Goal: Navigation & Orientation: Find specific page/section

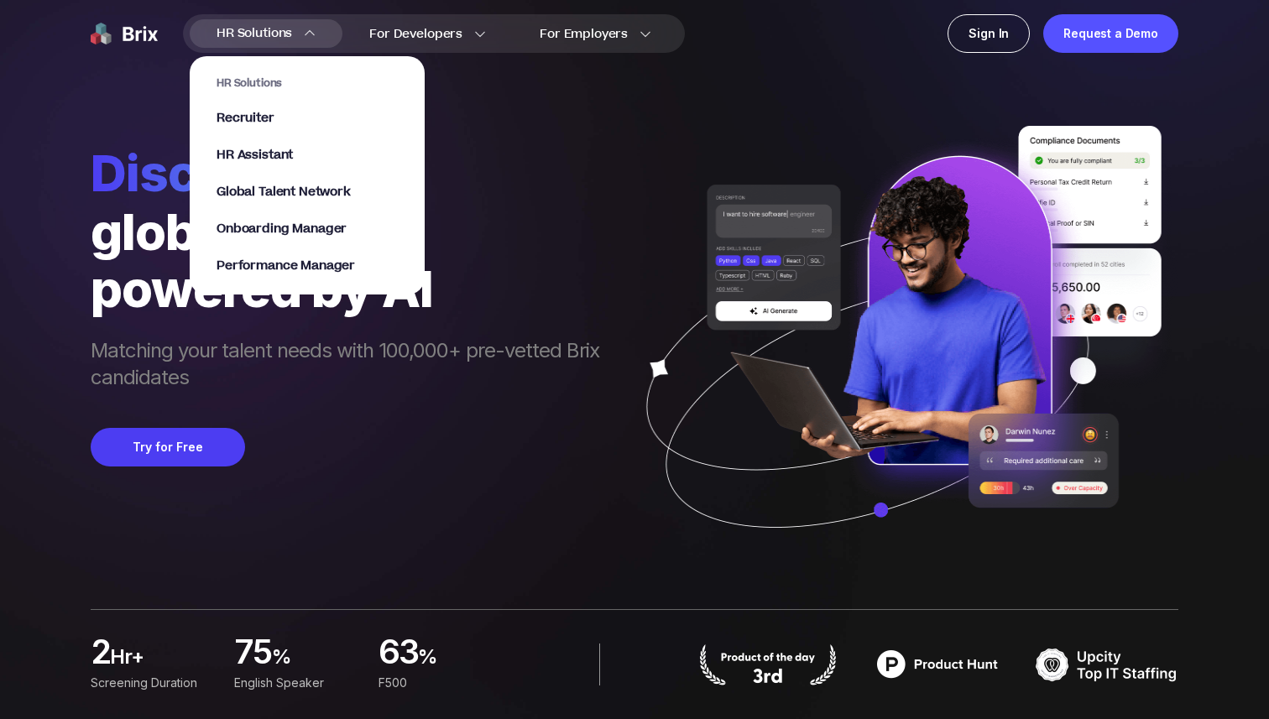
click at [290, 39] on section "HR Solutions Recruiter HR Assistant Global Talent Network Onboarding Manager Pe…" at bounding box center [307, 166] width 235 height 255
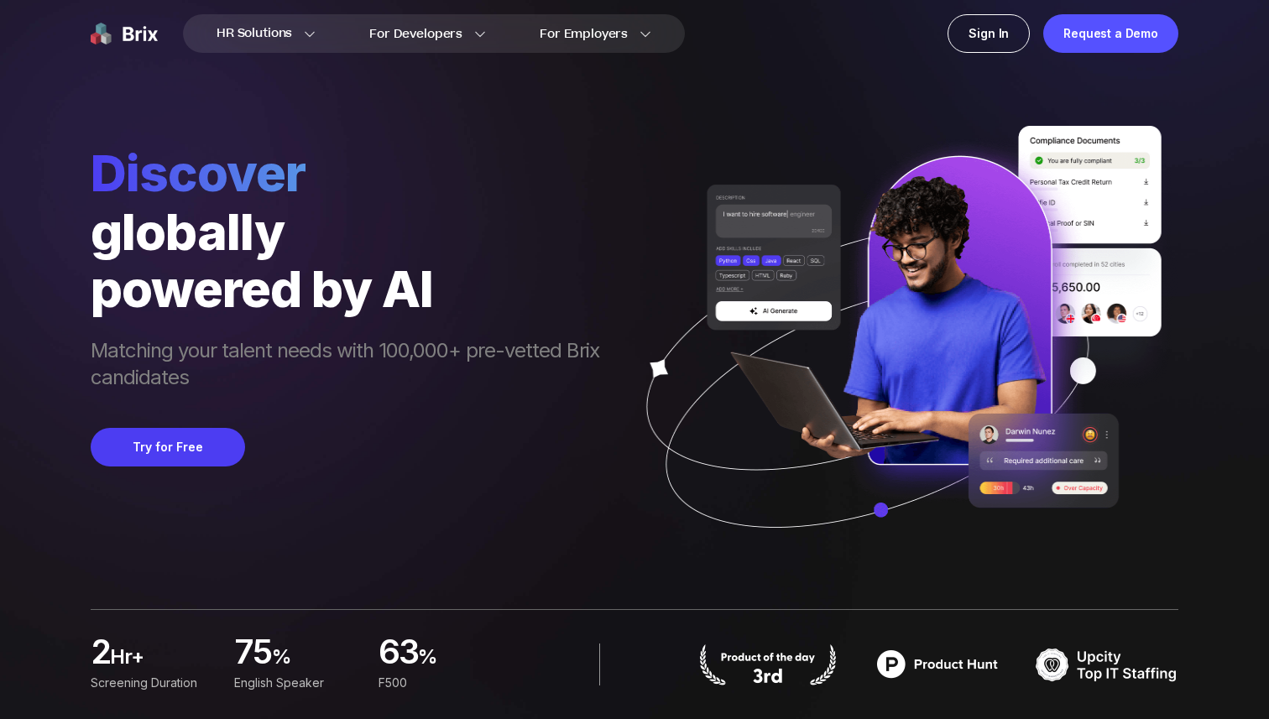
click at [520, 228] on div "globally" at bounding box center [353, 231] width 525 height 57
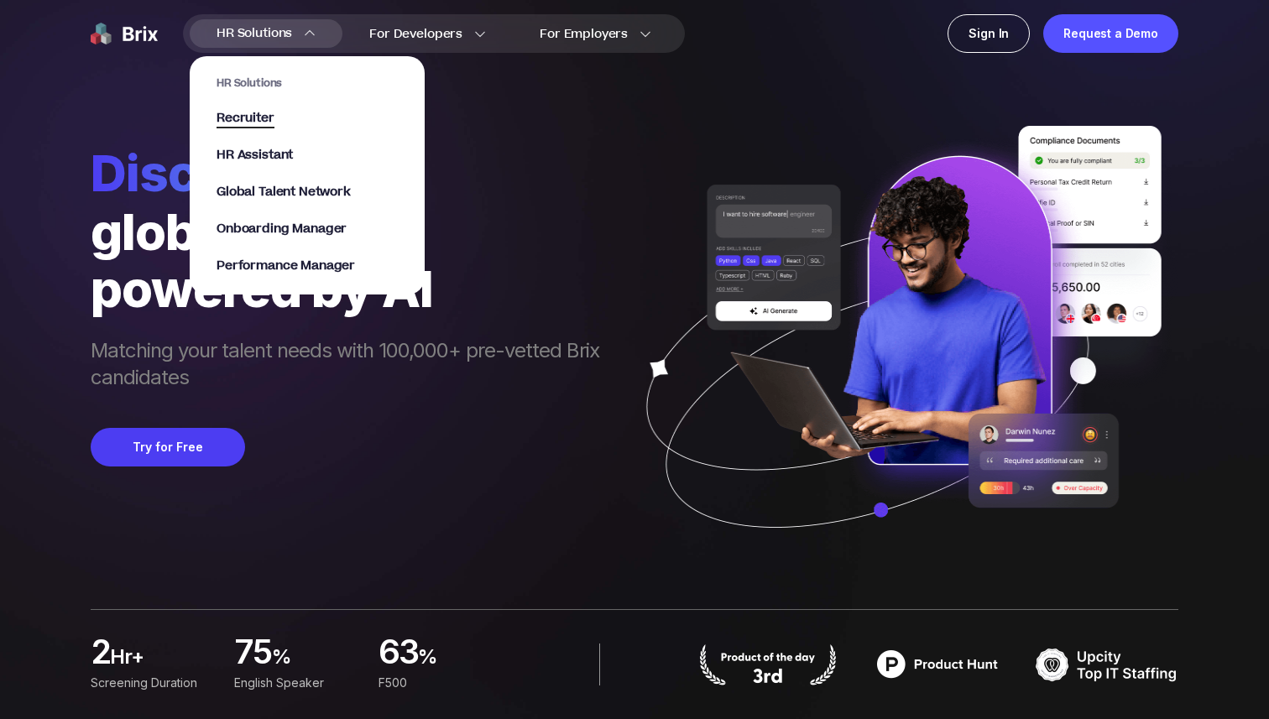
click at [255, 114] on span "Recruiter" at bounding box center [246, 118] width 58 height 19
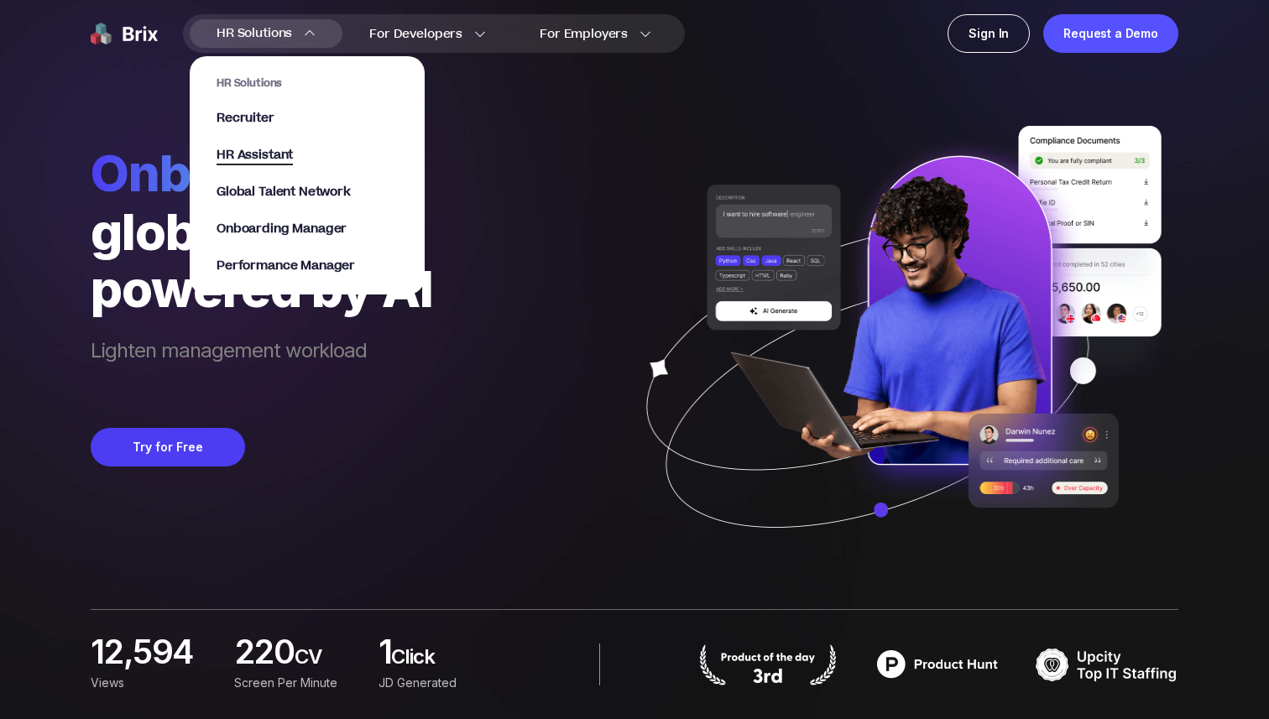
click at [256, 157] on span "HR Assistant" at bounding box center [255, 155] width 76 height 19
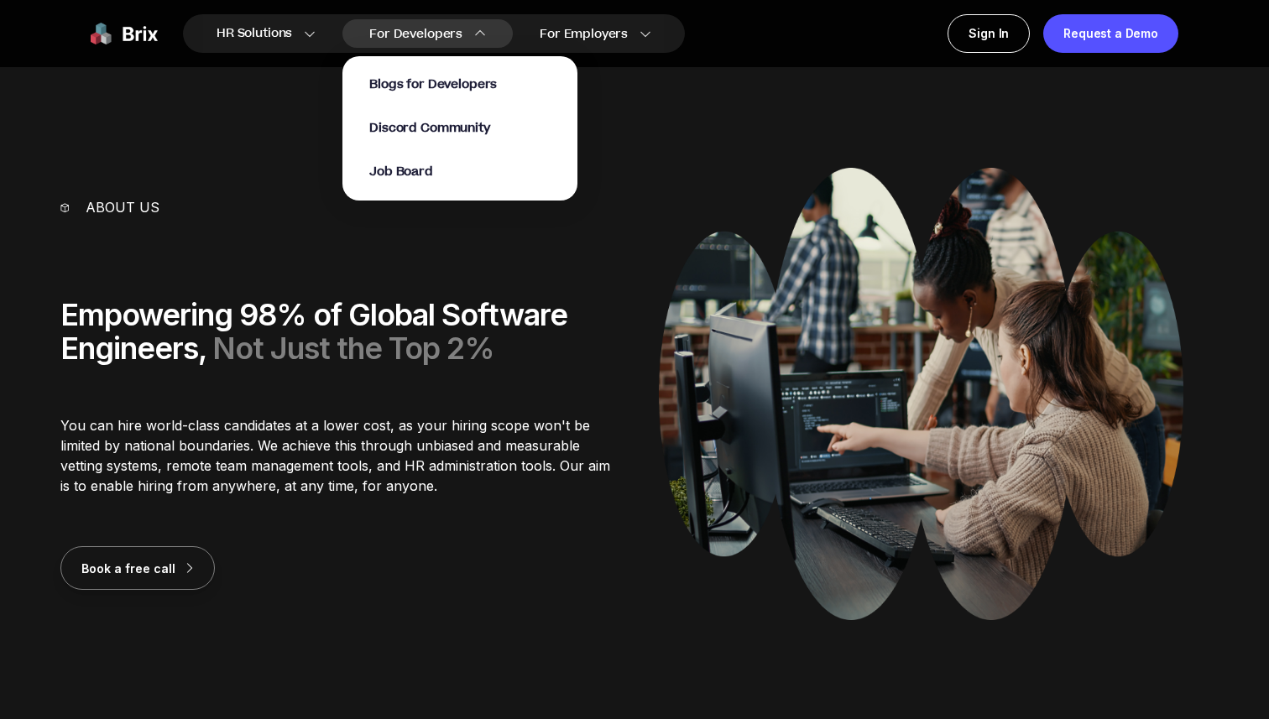
click at [432, 169] on p "Job Board" at bounding box center [459, 172] width 181 height 17
click at [414, 171] on span "Job Board" at bounding box center [401, 172] width 64 height 19
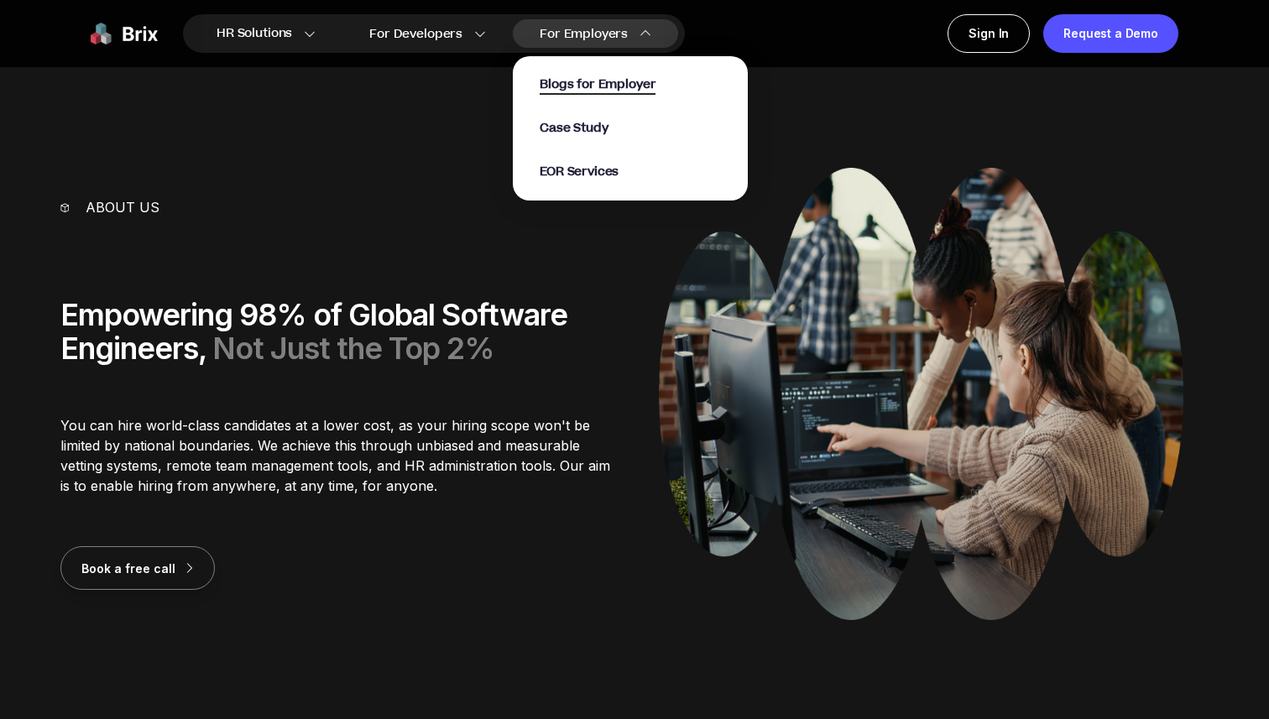
click at [583, 78] on span "Blogs for Employer" at bounding box center [598, 85] width 116 height 19
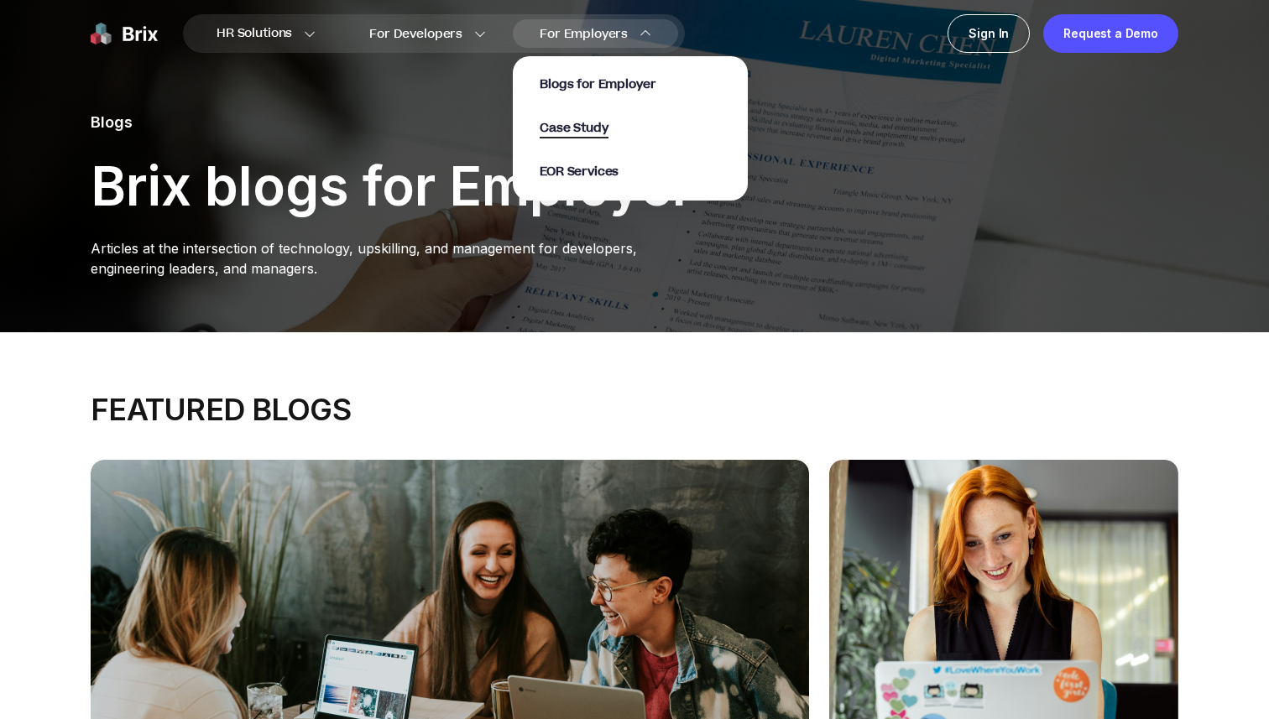
click at [587, 125] on span "Case Study" at bounding box center [574, 128] width 69 height 19
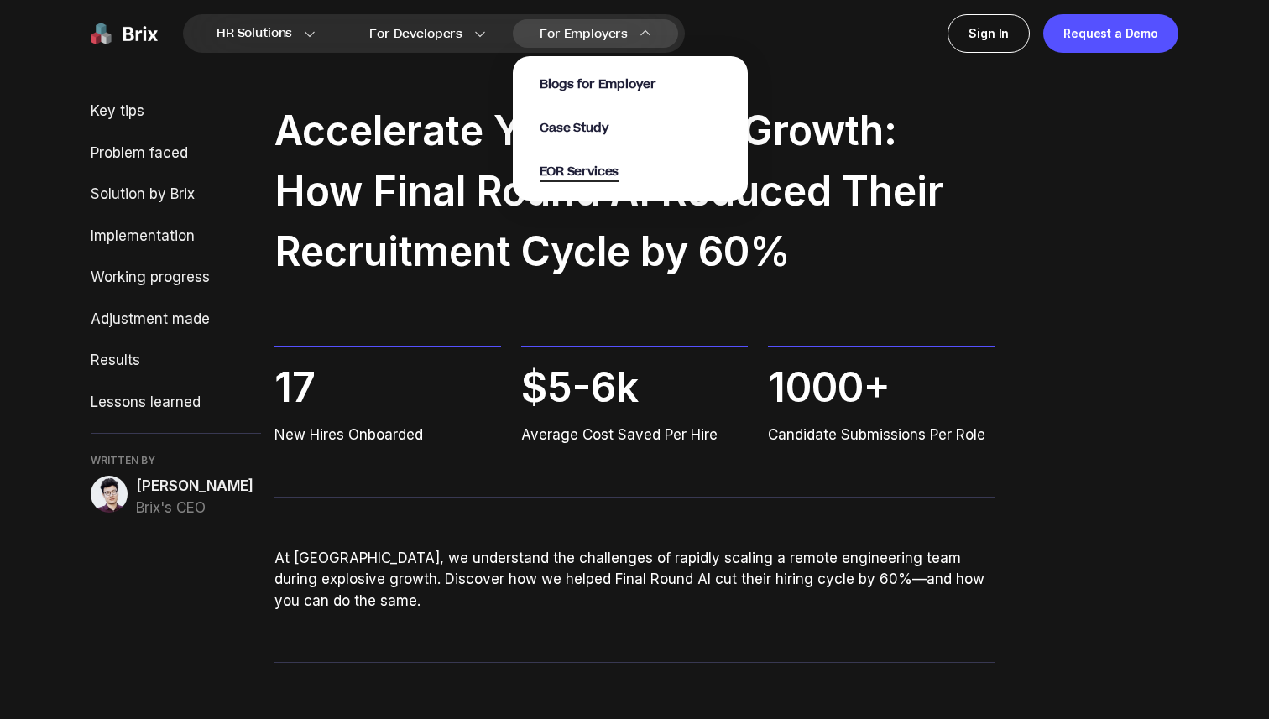
click at [562, 173] on span "EOR Services" at bounding box center [579, 172] width 79 height 19
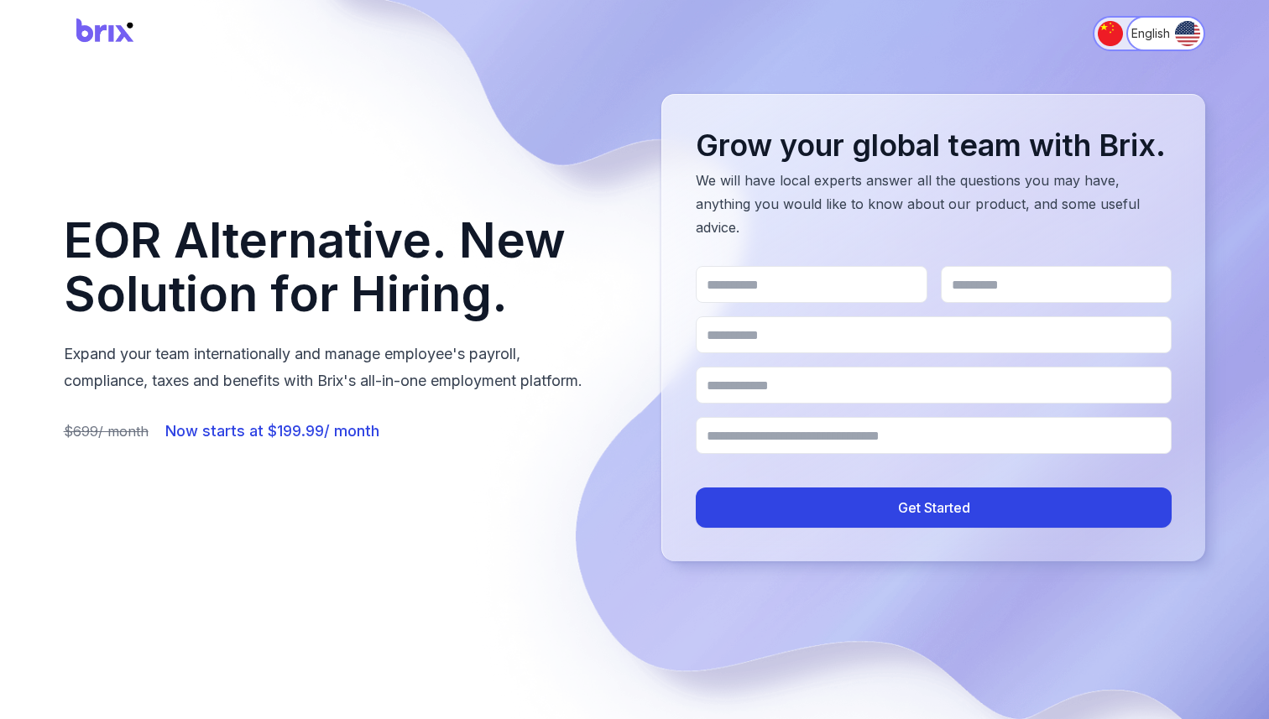
click at [1101, 31] on img "Switch to 简体中文" at bounding box center [1110, 33] width 25 height 25
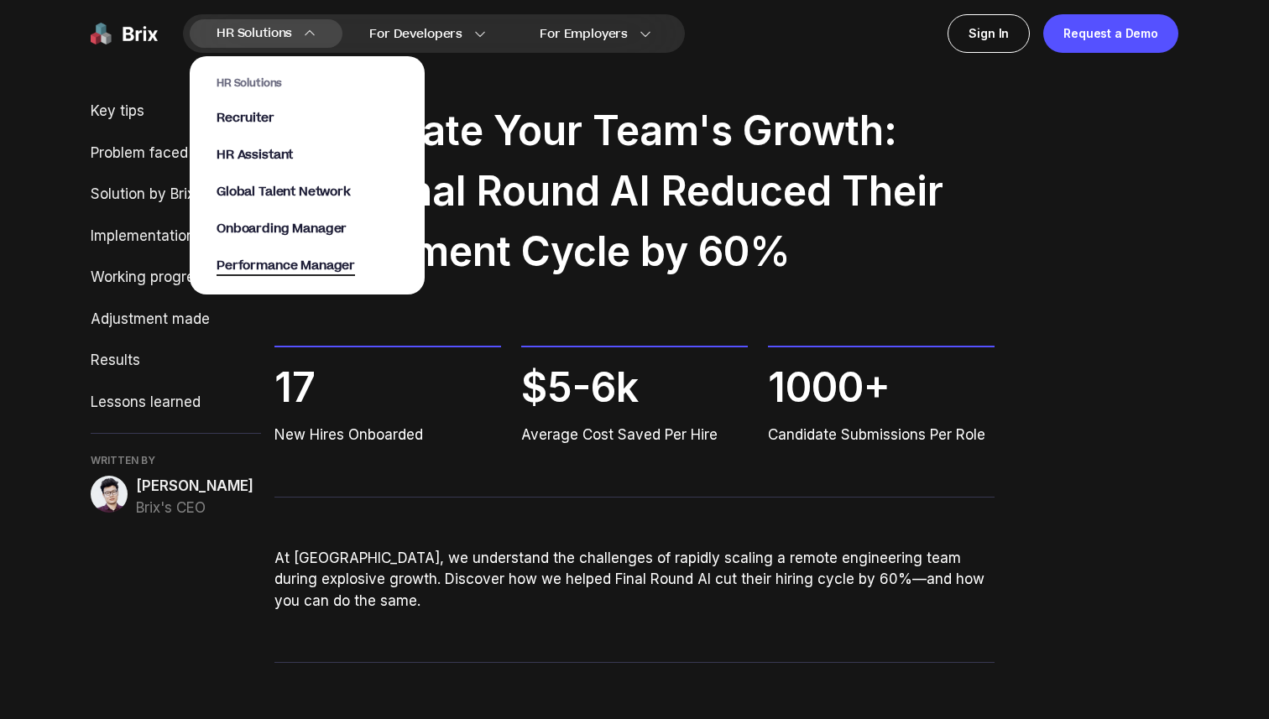
click at [254, 257] on span "Performance Manager" at bounding box center [286, 266] width 139 height 19
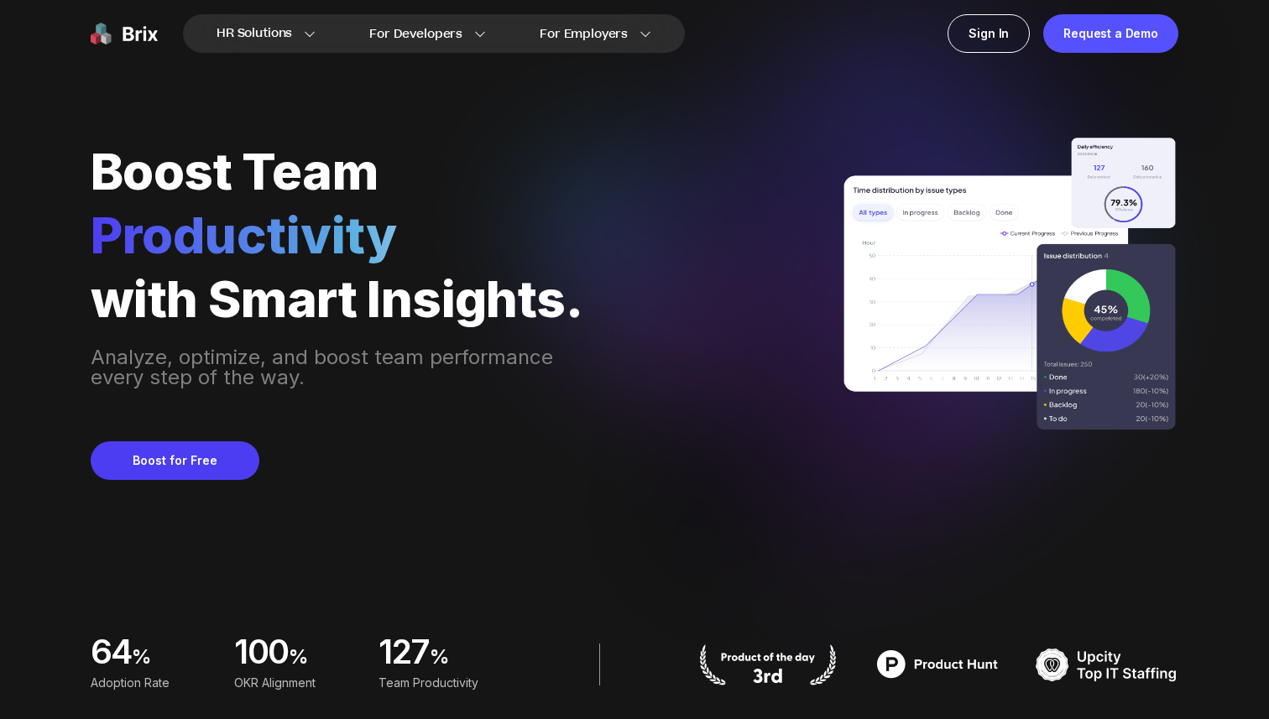
click at [370, 424] on div "Boost Team Productivity with Smart Insights. Analyze, optimize, and boost team …" at bounding box center [338, 311] width 495 height 337
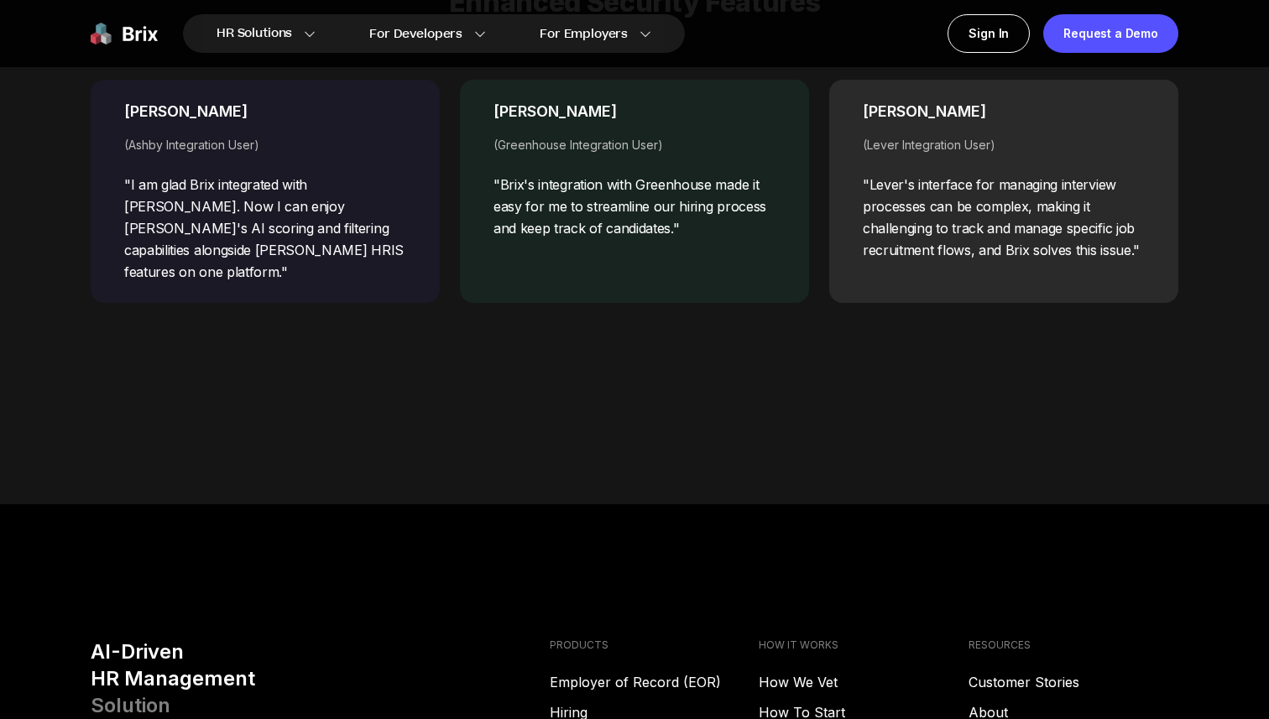
scroll to position [7068, 0]
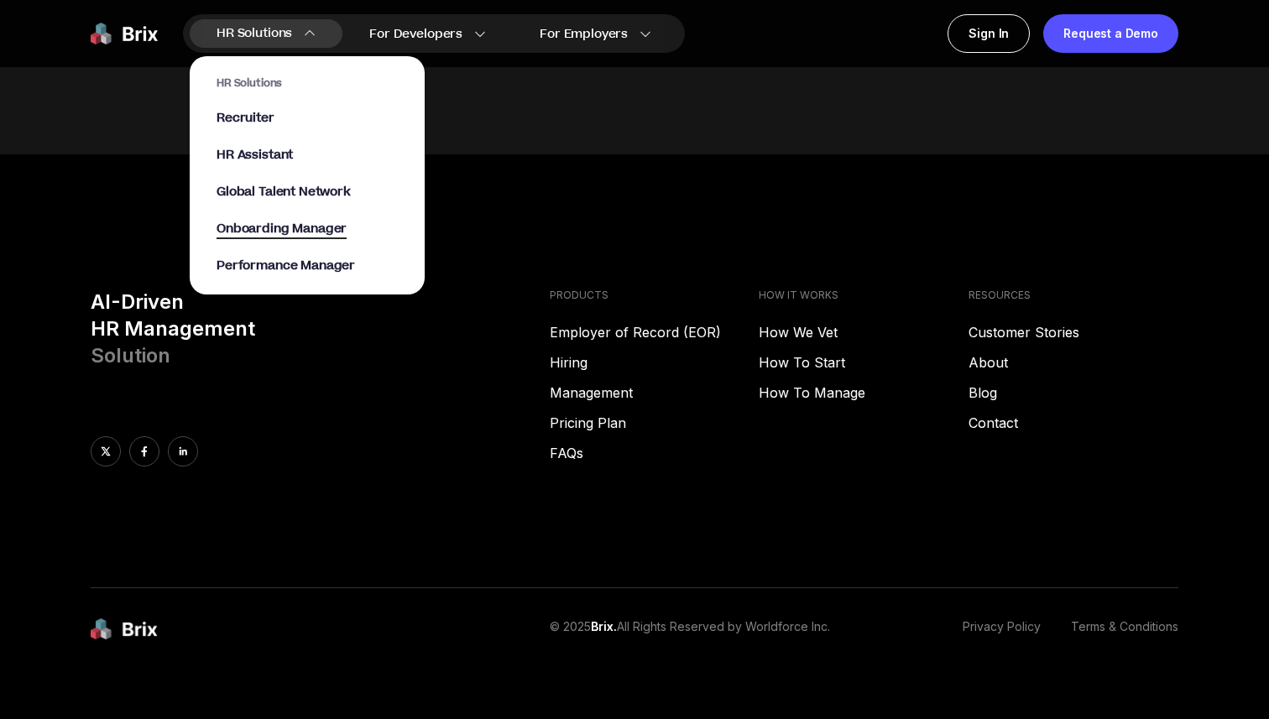
click at [272, 232] on span "Onboarding Manager" at bounding box center [282, 229] width 130 height 19
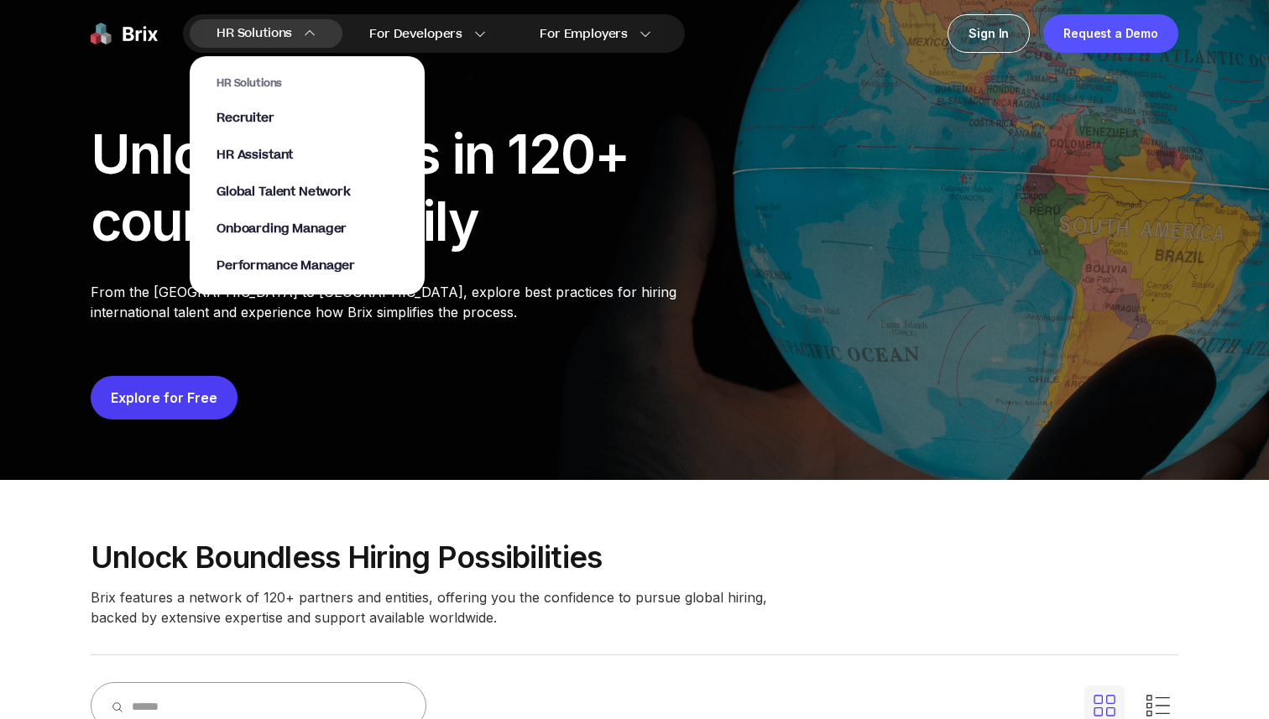
click at [274, 180] on div "HR Solutions Recruiter HR Assistant Global Talent Network Onboarding Manager Pe…" at bounding box center [307, 175] width 181 height 198
click at [264, 187] on span "Global Talent Network" at bounding box center [284, 192] width 134 height 19
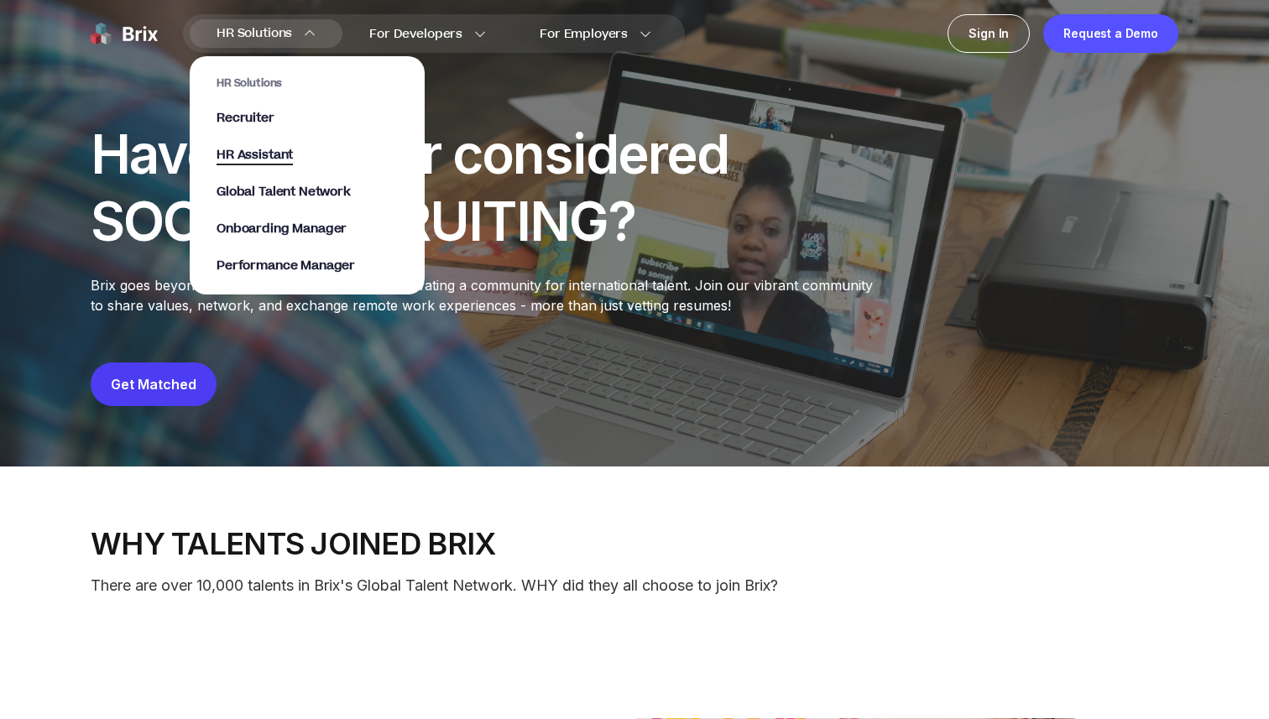
click at [281, 154] on span "HR Assistant" at bounding box center [255, 155] width 76 height 19
click at [240, 202] on div "HR Solutions Recruiter HR Assistant Global Talent Network Onboarding Manager Pe…" at bounding box center [307, 175] width 181 height 198
click at [245, 196] on span "Global Talent Network" at bounding box center [284, 192] width 134 height 19
click at [252, 189] on span "Global Talent Network" at bounding box center [284, 192] width 134 height 19
click at [257, 117] on span "Recruiter" at bounding box center [246, 118] width 58 height 19
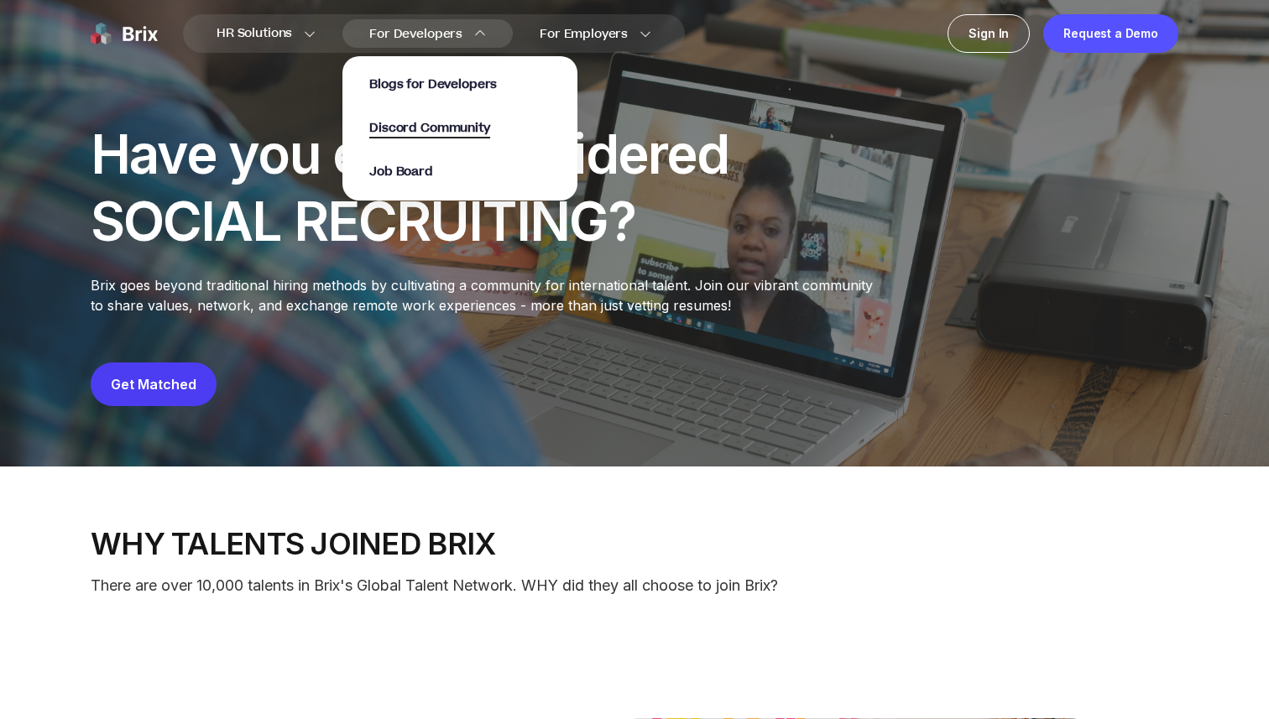
click at [399, 121] on span "Discord Community" at bounding box center [429, 128] width 120 height 19
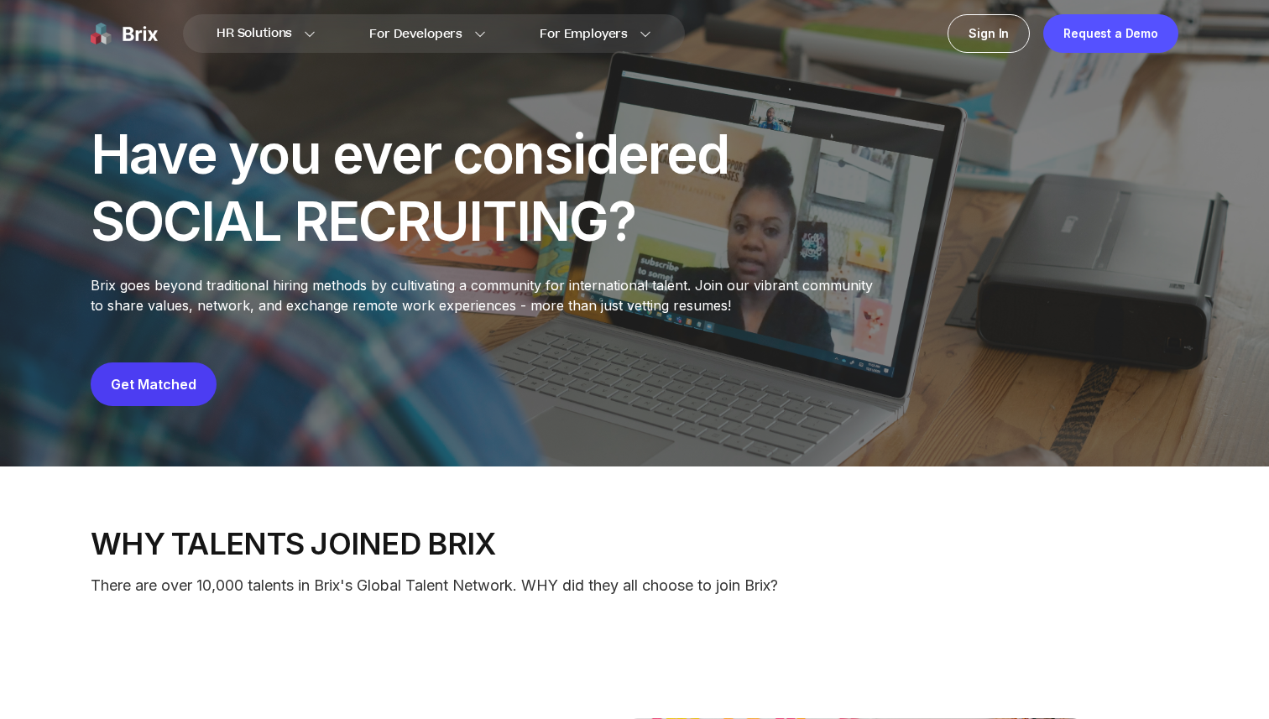
click at [639, 380] on div "Get Matched" at bounding box center [635, 385] width 1088 height 44
